Goal: Transaction & Acquisition: Purchase product/service

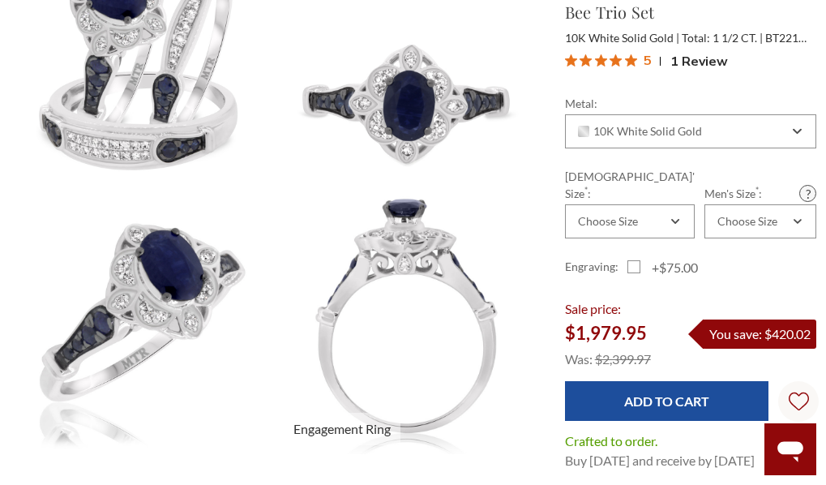
scroll to position [324, 0]
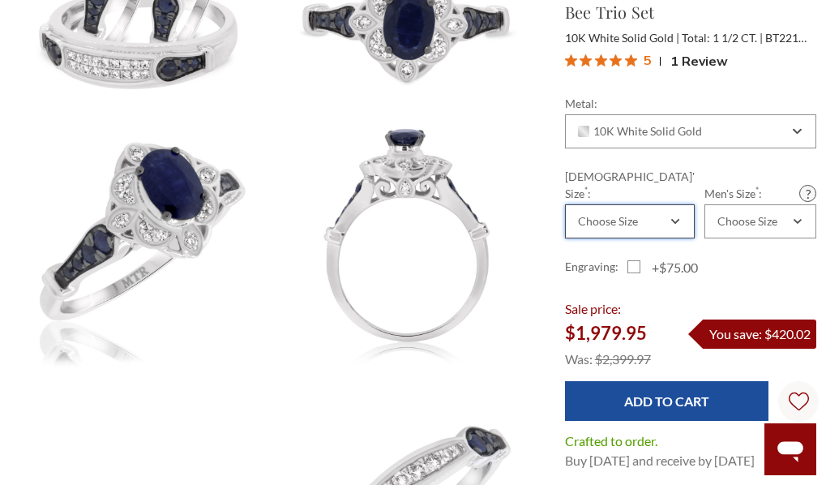
click at [632, 215] on div "Choose Size" at bounding box center [608, 221] width 60 height 13
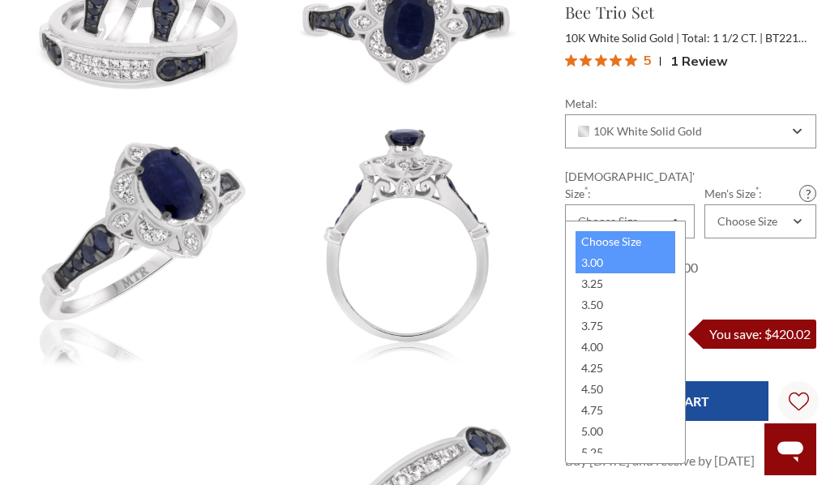
click at [626, 263] on div "3.00" at bounding box center [626, 262] width 100 height 21
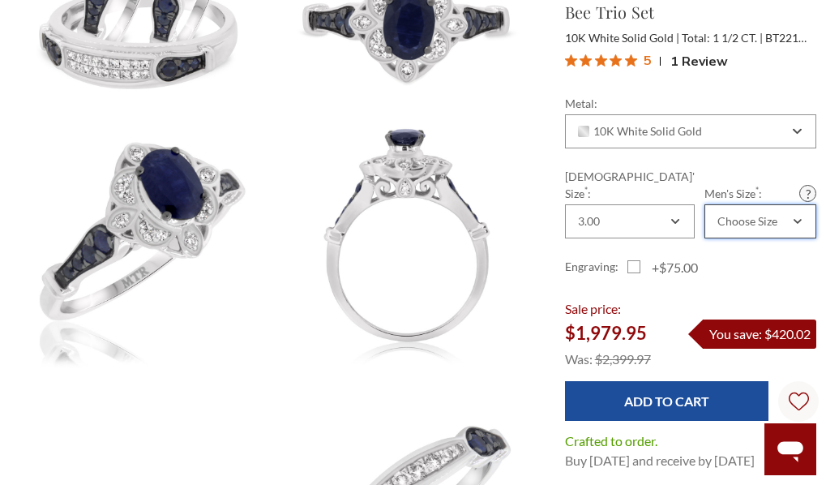
click at [743, 215] on div "Choose Size" at bounding box center [761, 221] width 112 height 34
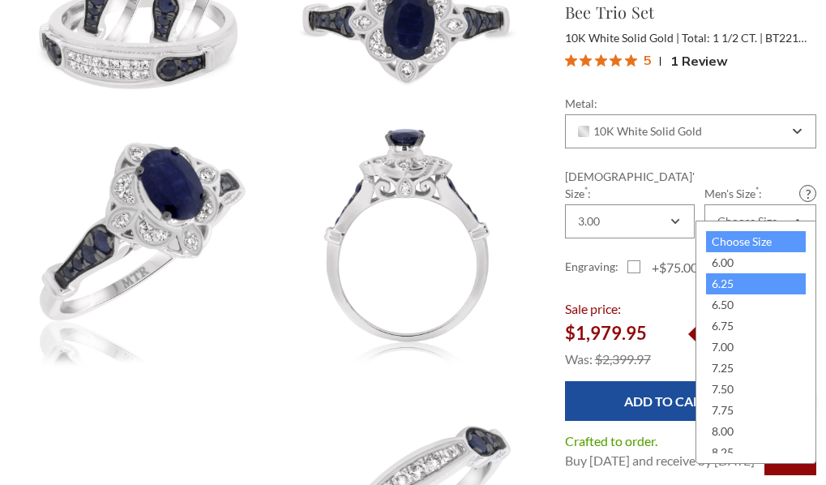
click at [729, 288] on div "6.25" at bounding box center [756, 283] width 100 height 21
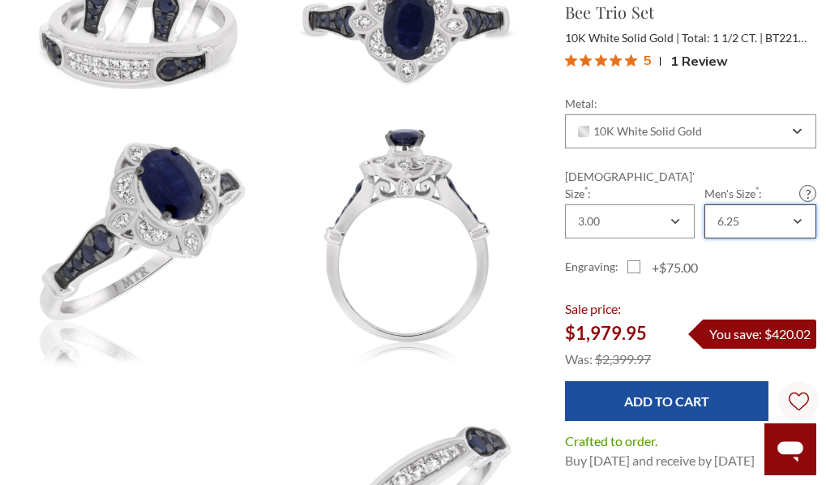
scroll to position [0, 0]
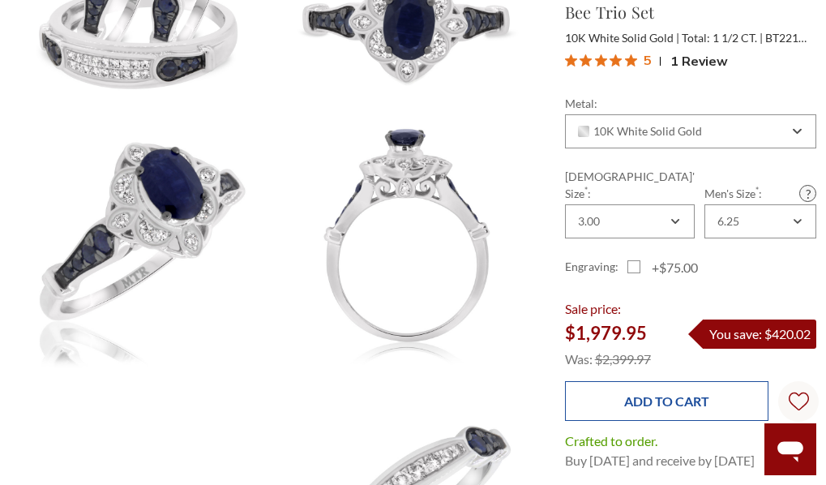
click at [688, 386] on input "Add to Cart" at bounding box center [667, 401] width 204 height 40
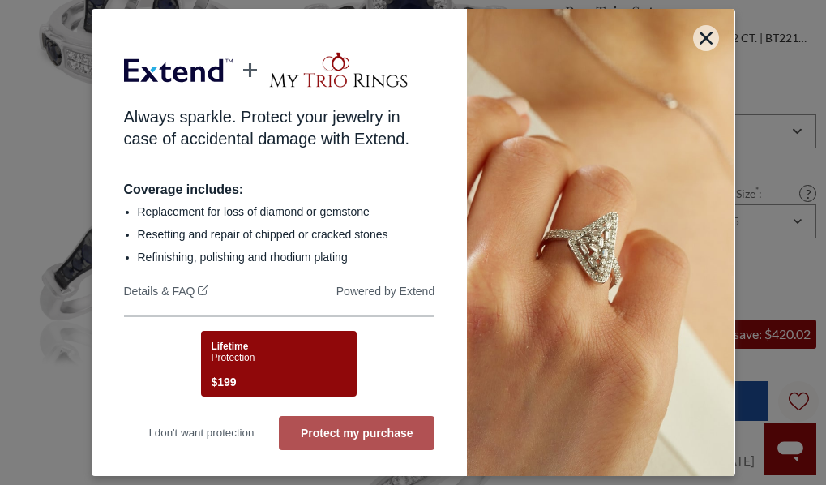
click at [391, 434] on button "Protect my purchase" at bounding box center [357, 433] width 156 height 34
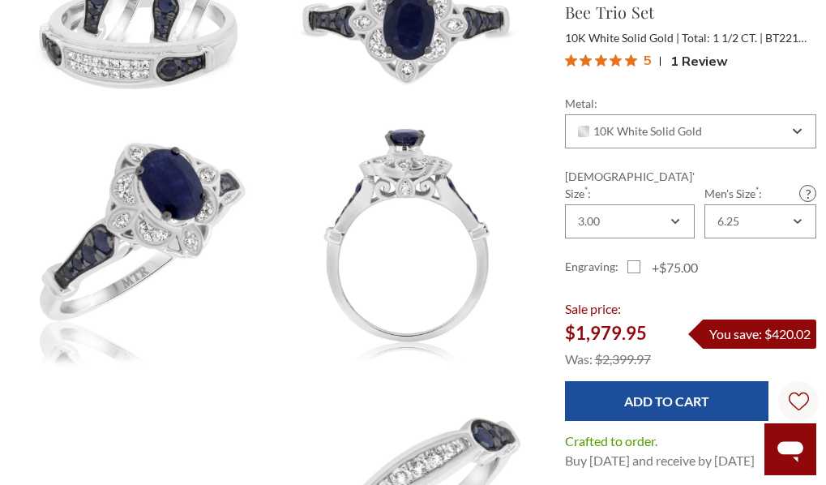
scroll to position [405, 0]
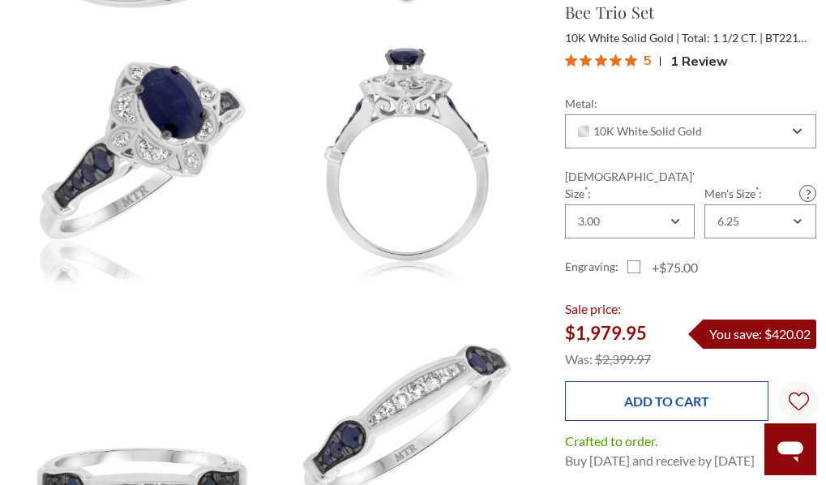
click at [638, 397] on input "Add to Cart" at bounding box center [667, 401] width 204 height 40
type input "Add to Cart"
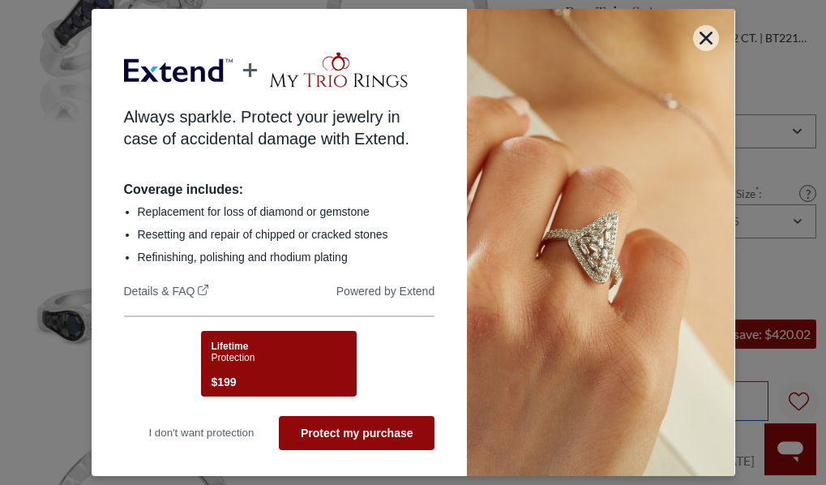
scroll to position [0, 0]
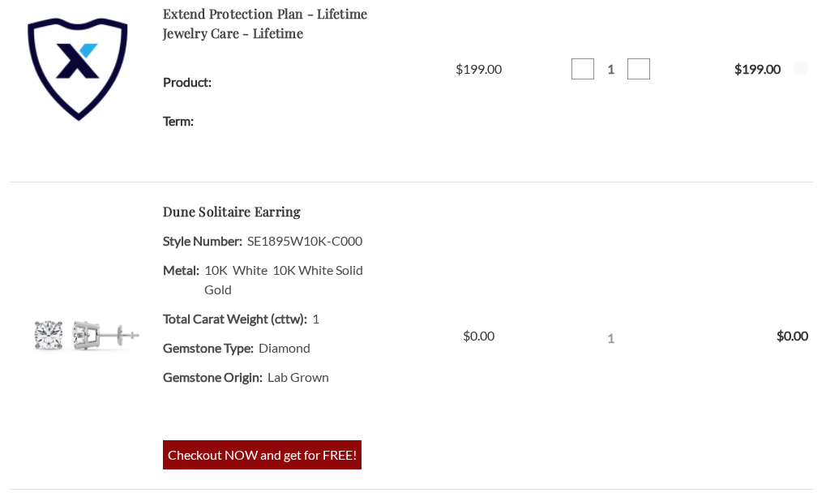
scroll to position [973, 0]
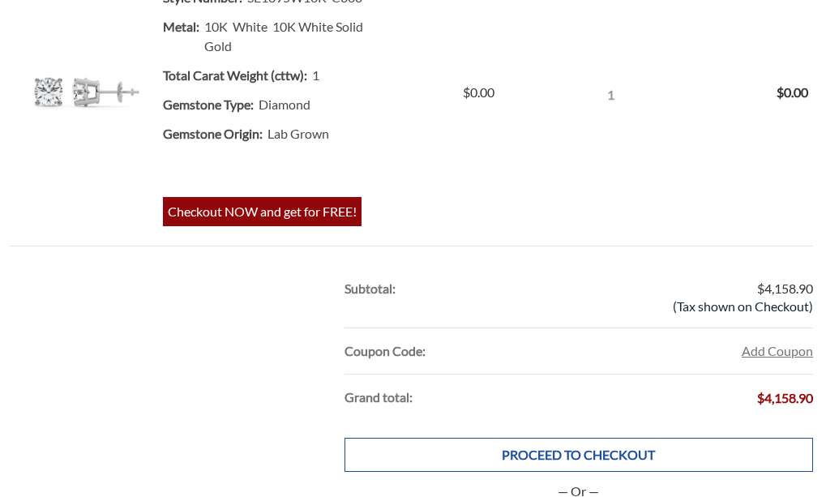
click at [517, 456] on link "PROCEED TO CHECKOUT" at bounding box center [579, 455] width 469 height 34
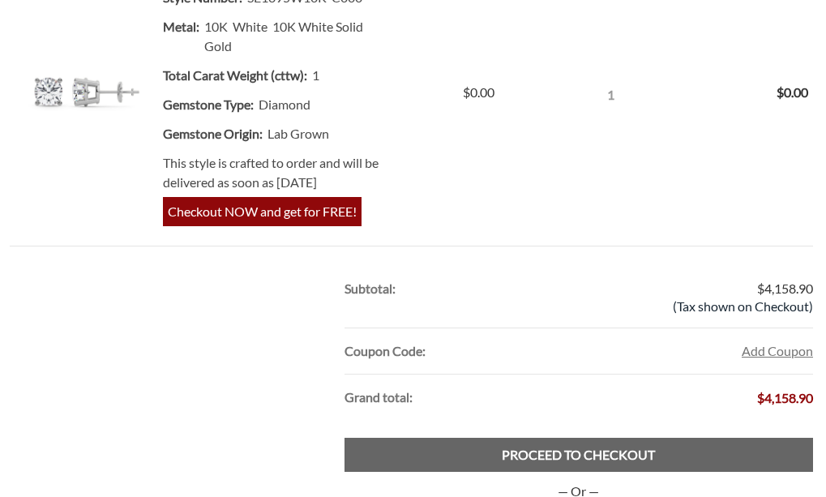
scroll to position [1216, 0]
